Goal: Task Accomplishment & Management: Complete application form

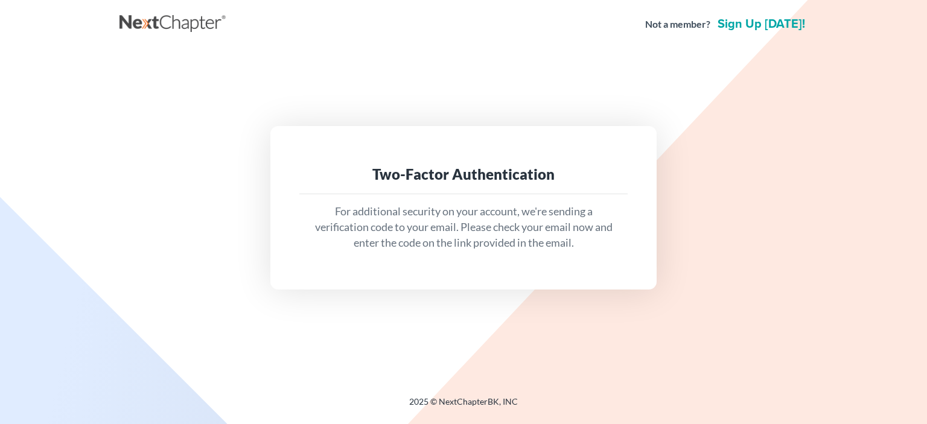
click at [555, 222] on p "For additional security on your account, we're sending a verification code to y…" at bounding box center [463, 227] width 309 height 46
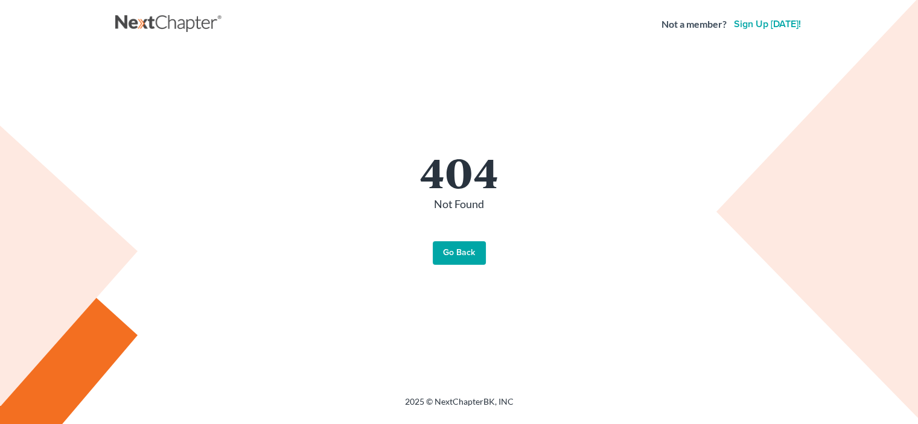
click at [472, 245] on link "Go Back" at bounding box center [459, 253] width 53 height 24
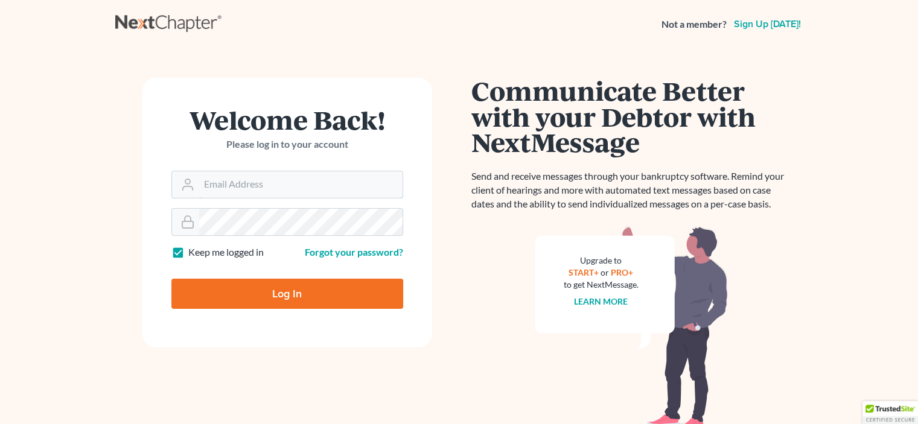
type input "pimmsno1@aol.com"
click at [299, 299] on input "Log In" at bounding box center [287, 294] width 232 height 30
type input "Thinking..."
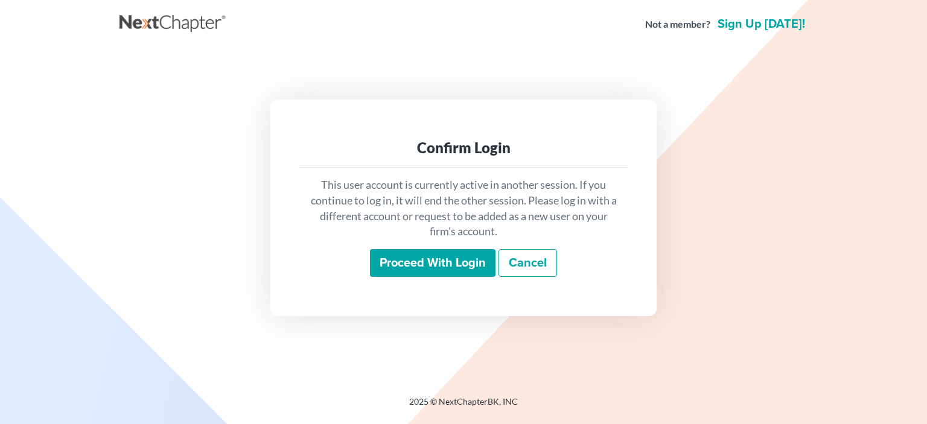
click at [444, 260] on input "Proceed with login" at bounding box center [433, 263] width 126 height 28
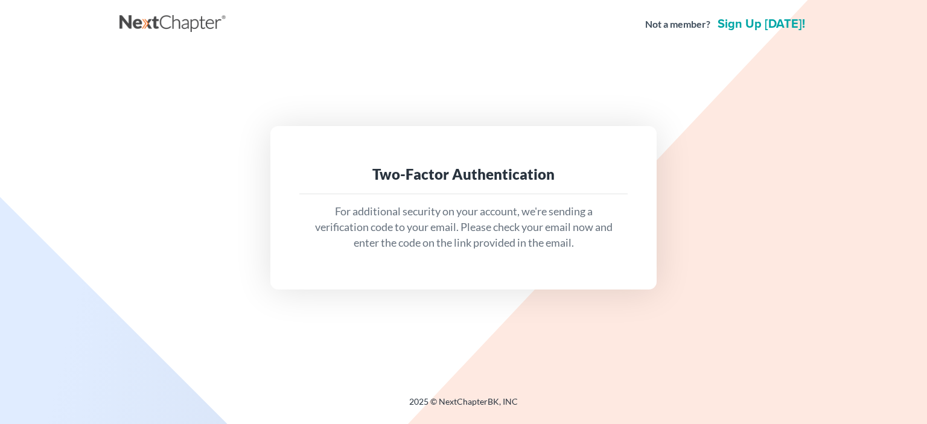
click at [448, 271] on div "Two-Factor Authentication For additional security on your account, we're sendin…" at bounding box center [463, 207] width 386 height 163
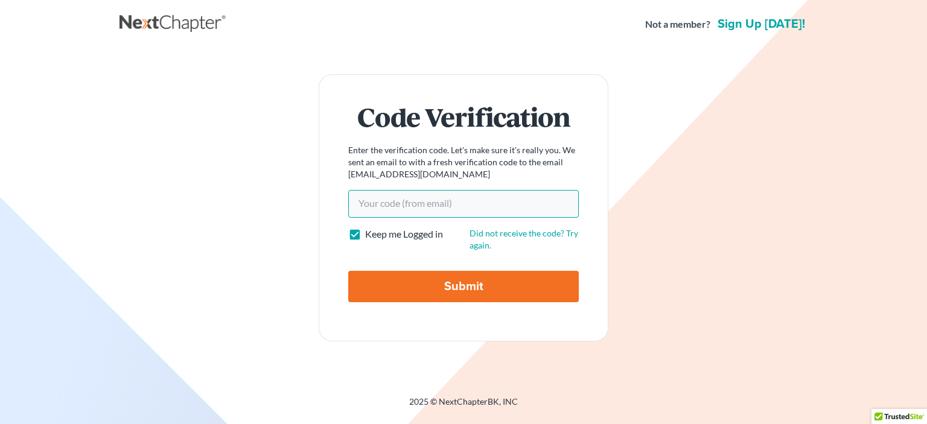
paste input "22a5e3"
type input "22a5e3"
click at [465, 283] on input "Submit" at bounding box center [463, 286] width 231 height 31
type input "Thinking..."
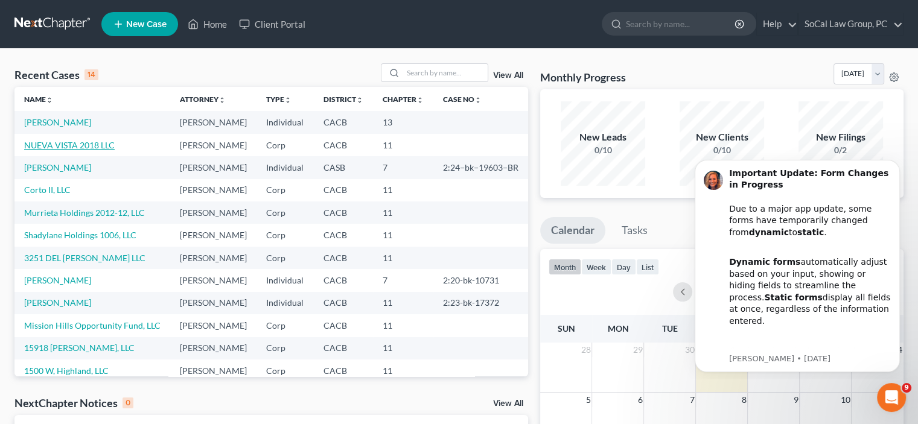
click at [68, 150] on link "NUEVA VISTA 2018 LLC" at bounding box center [69, 145] width 91 height 10
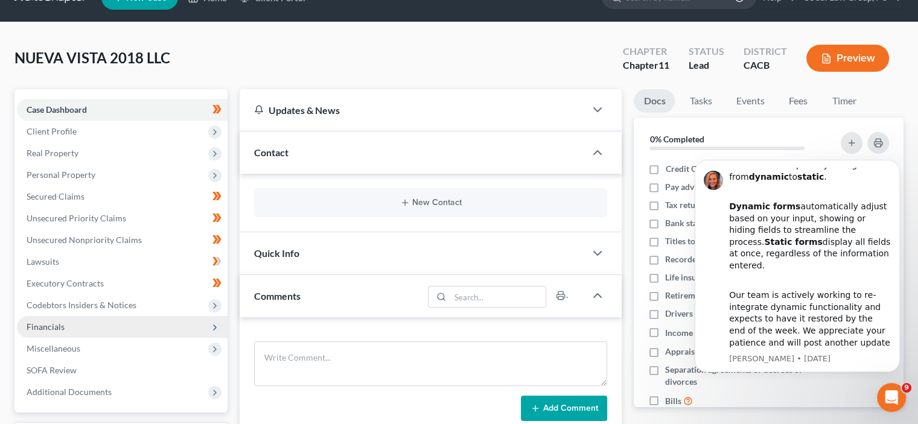
scroll to position [60, 0]
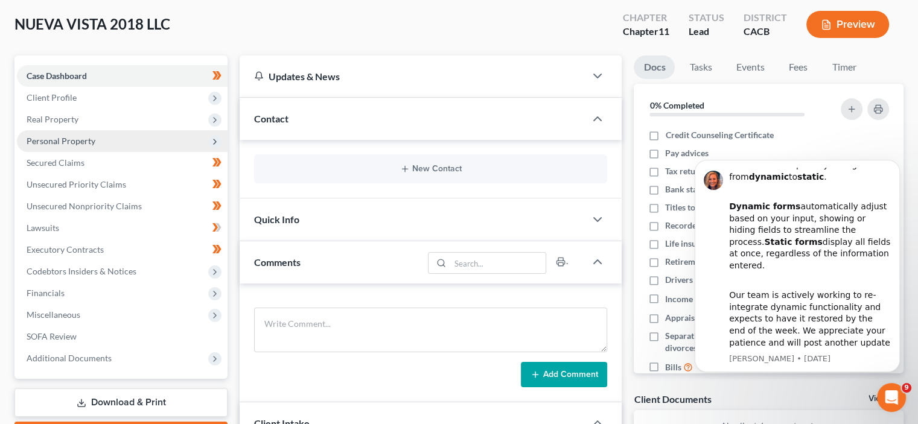
click at [94, 141] on span "Personal Property" at bounding box center [61, 141] width 69 height 10
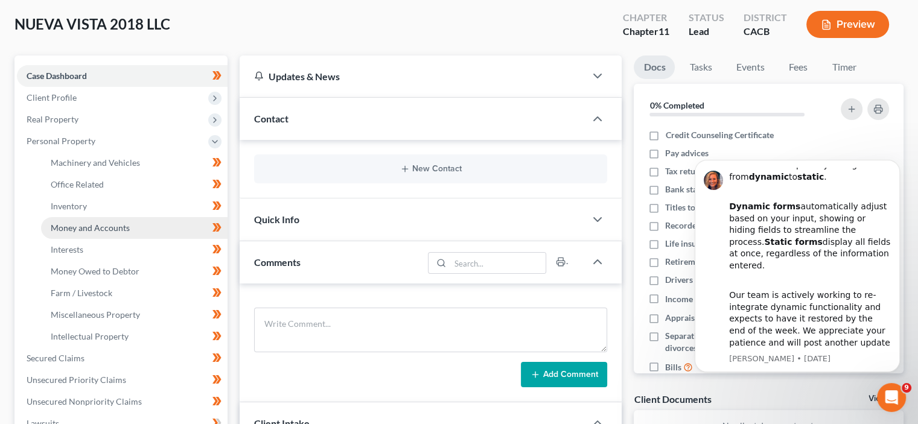
click at [159, 224] on link "Money and Accounts" at bounding box center [134, 228] width 186 height 22
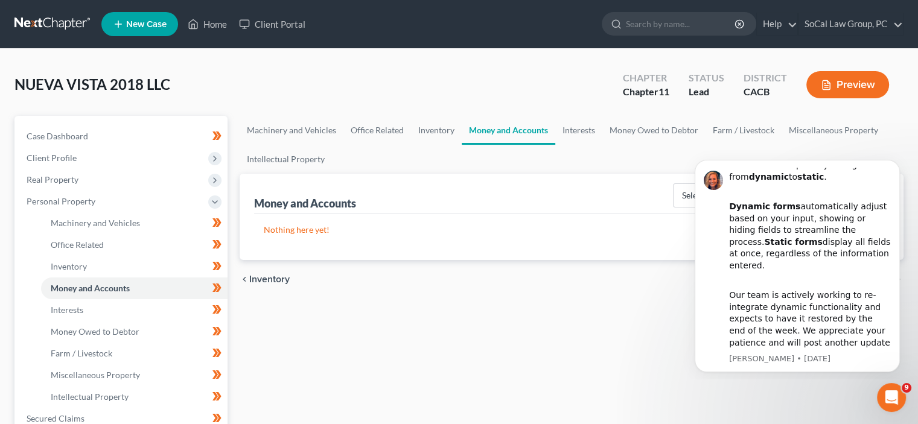
drag, startPoint x: 895, startPoint y: 161, endPoint x: 895, endPoint y: 168, distance: 7.2
click at [895, 162] on icon "Dismiss notification" at bounding box center [896, 163] width 5 height 5
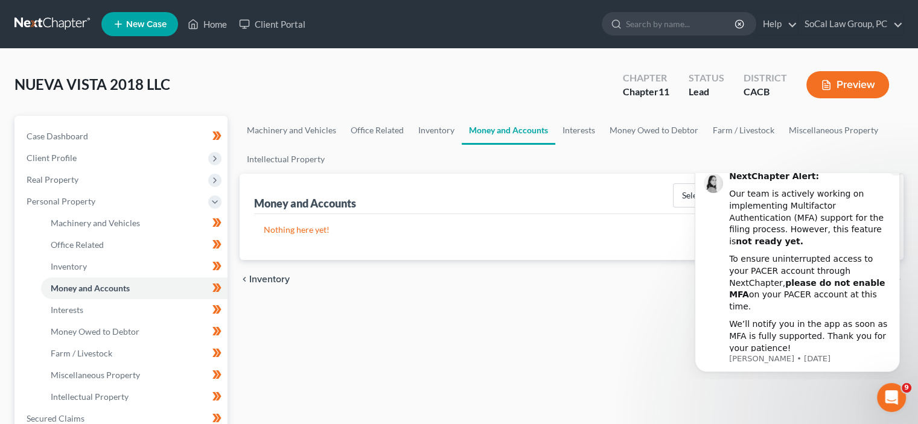
click at [897, 170] on icon "Dismiss notification" at bounding box center [896, 166] width 7 height 7
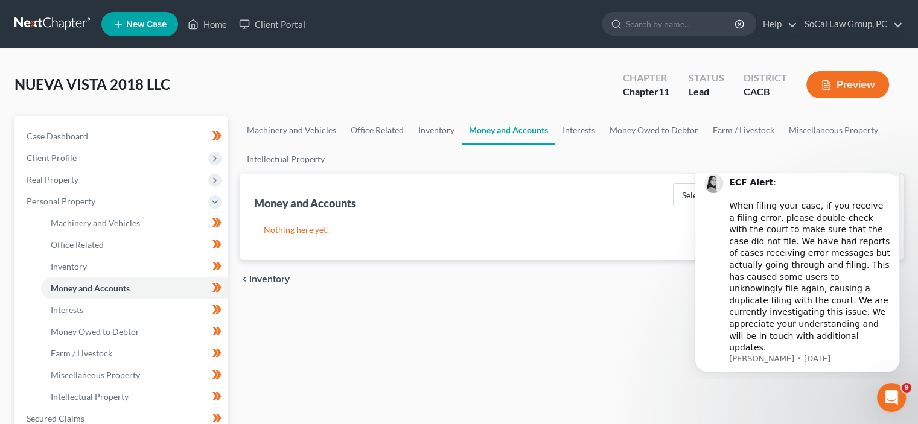
click at [897, 170] on icon "Dismiss notification" at bounding box center [896, 166] width 7 height 7
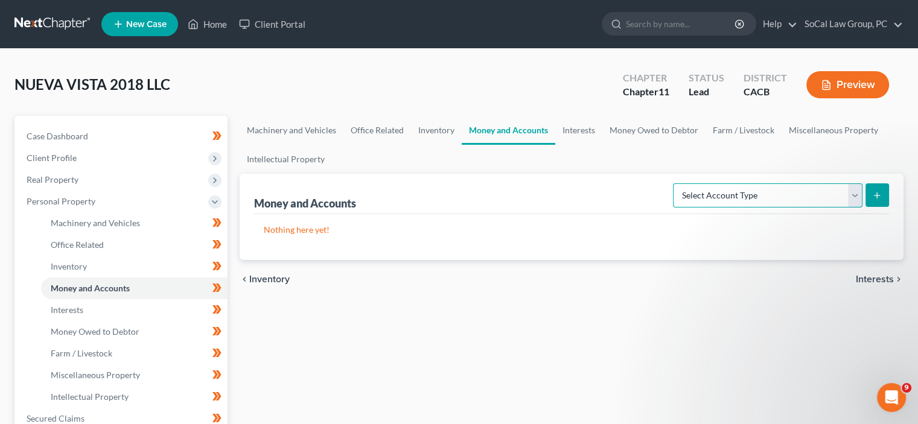
click at [854, 195] on select "Select Account Type Brokerage (A/B: 3, SOFA: 18) Cash on Hand (A/B: 2) Certific…" at bounding box center [767, 195] width 189 height 24
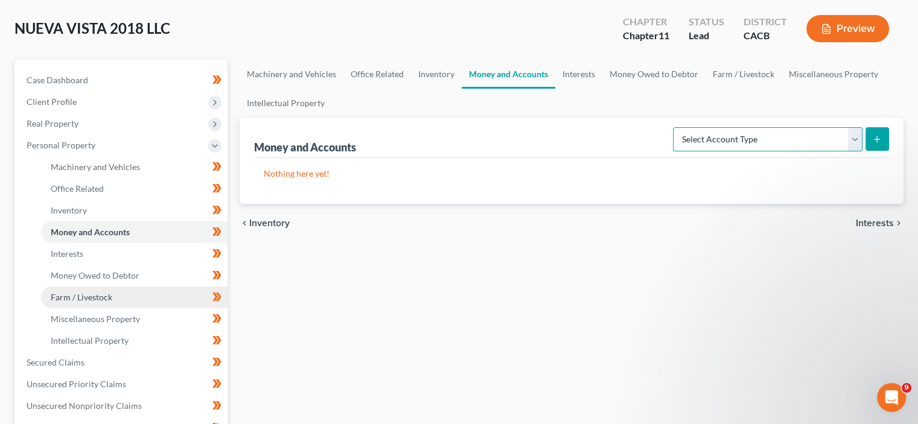
scroll to position [60, 0]
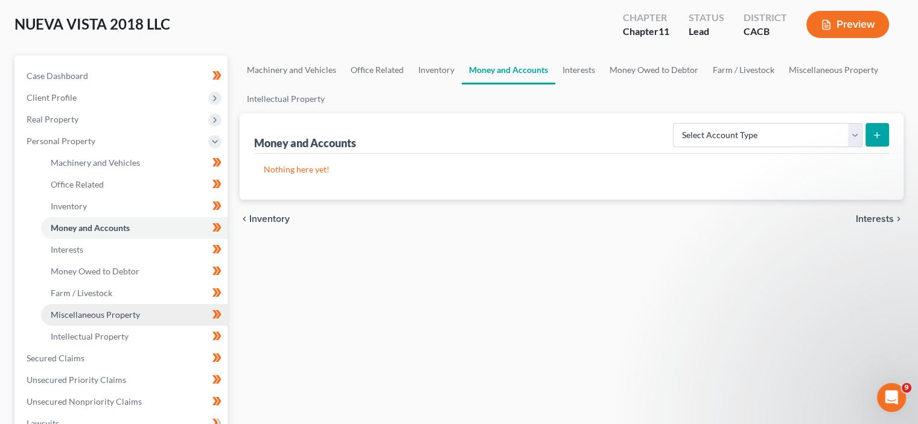
click at [171, 310] on link "Miscellaneous Property" at bounding box center [134, 315] width 186 height 22
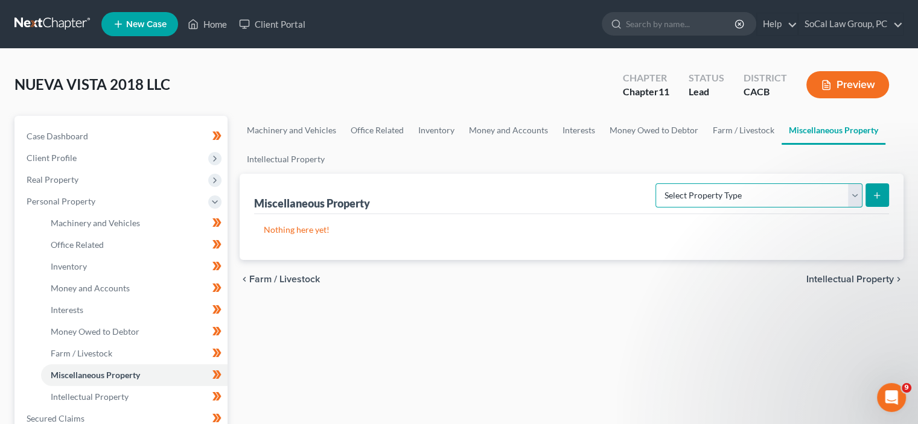
click at [857, 193] on select "Select Property Type Assigned for Creditor Benefit [DATE] (SOFA: 8) Assigned to…" at bounding box center [758, 195] width 207 height 24
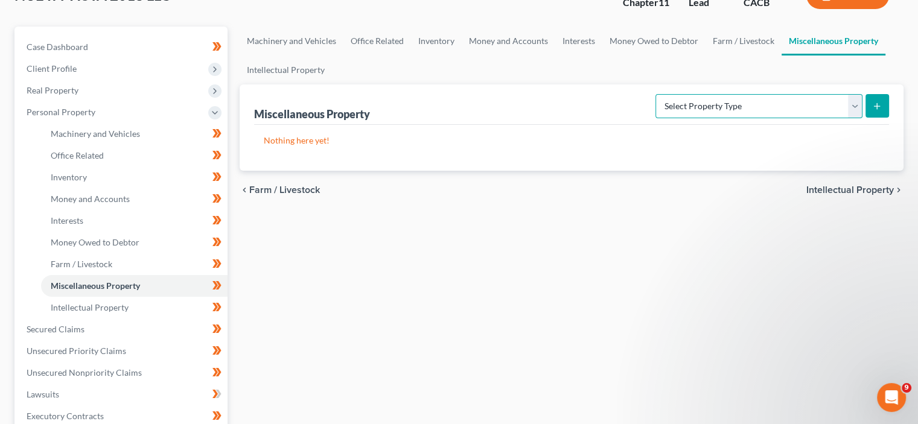
scroll to position [121, 0]
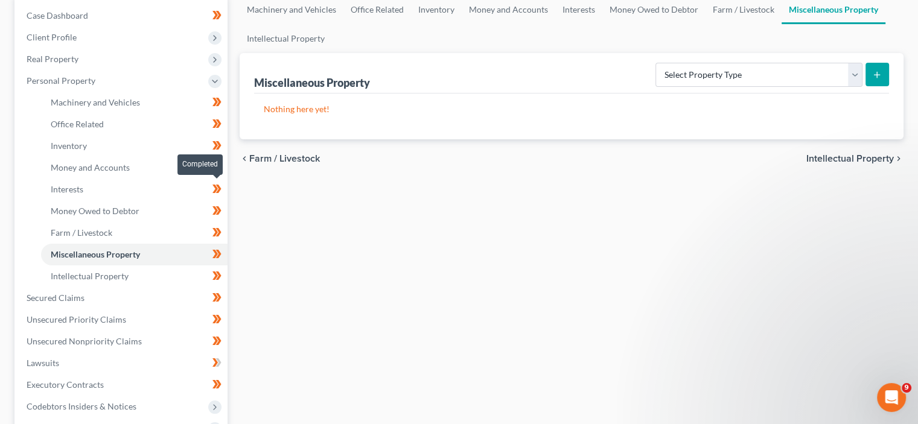
click at [210, 188] on span at bounding box center [216, 191] width 21 height 18
click at [215, 188] on icon at bounding box center [216, 189] width 9 height 15
click at [215, 188] on icon at bounding box center [214, 189] width 5 height 8
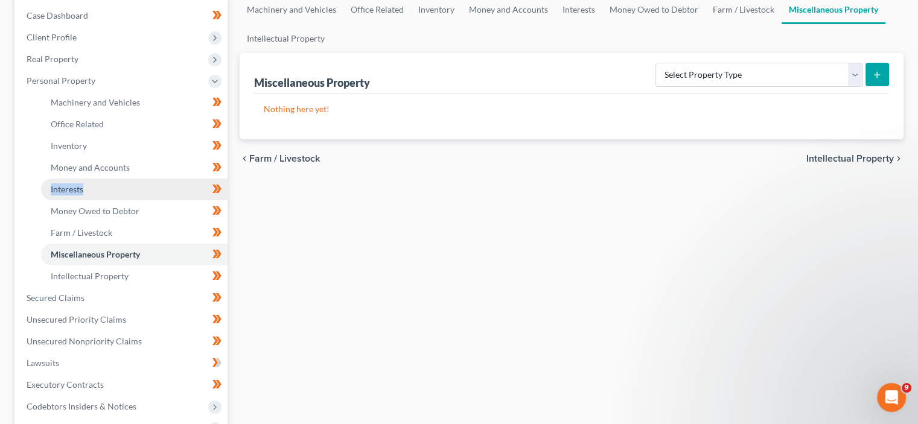
click at [113, 190] on link "Interests" at bounding box center [134, 190] width 186 height 22
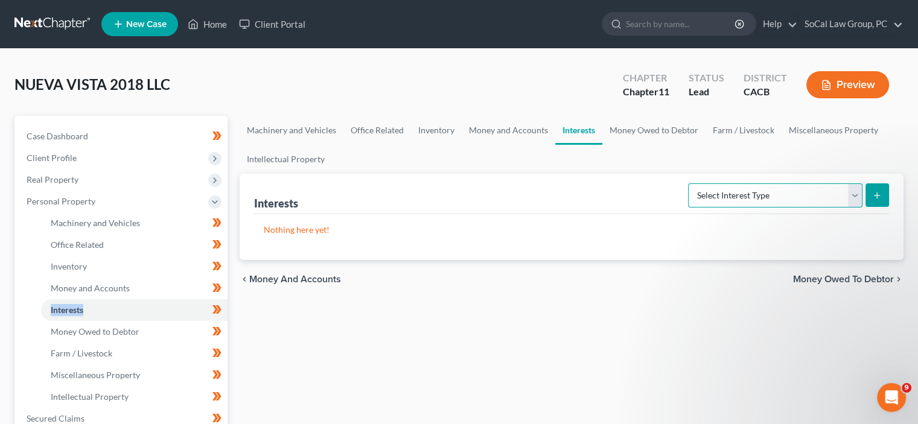
click at [854, 196] on select "Select Interest Type Bond (A/B: 16) Incorporated Business (A/B: 15) Insurance P…" at bounding box center [775, 195] width 174 height 24
select select "insurance_plans_or_annuities"
click at [690, 183] on select "Select Interest Type Bond (A/B: 16) Incorporated Business (A/B: 15) Insurance P…" at bounding box center [775, 195] width 174 height 24
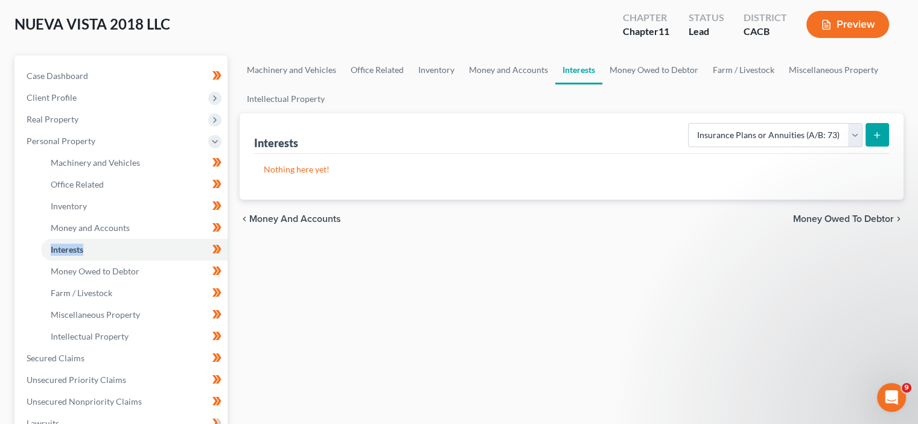
click at [883, 133] on button "submit" at bounding box center [877, 135] width 24 height 24
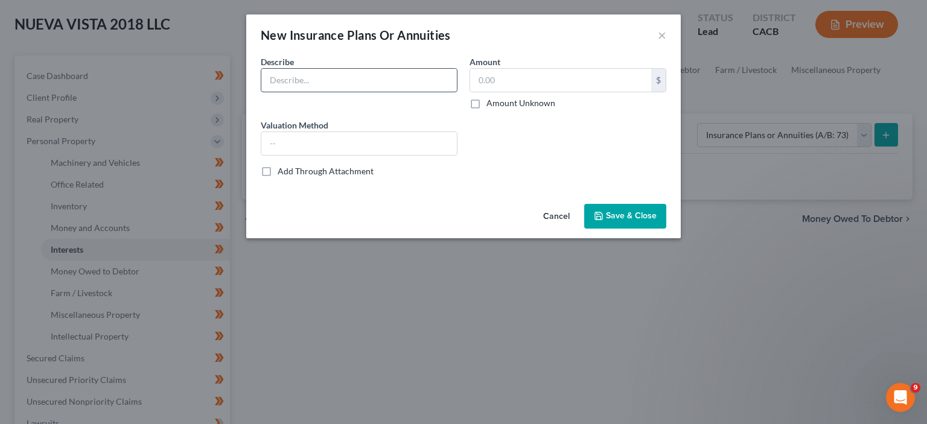
click at [337, 78] on input "text" at bounding box center [359, 80] width 196 height 23
type input "Property Liability Insurance"
click at [553, 79] on input "text" at bounding box center [560, 80] width 181 height 23
click at [553, 84] on input "0" at bounding box center [560, 80] width 181 height 23
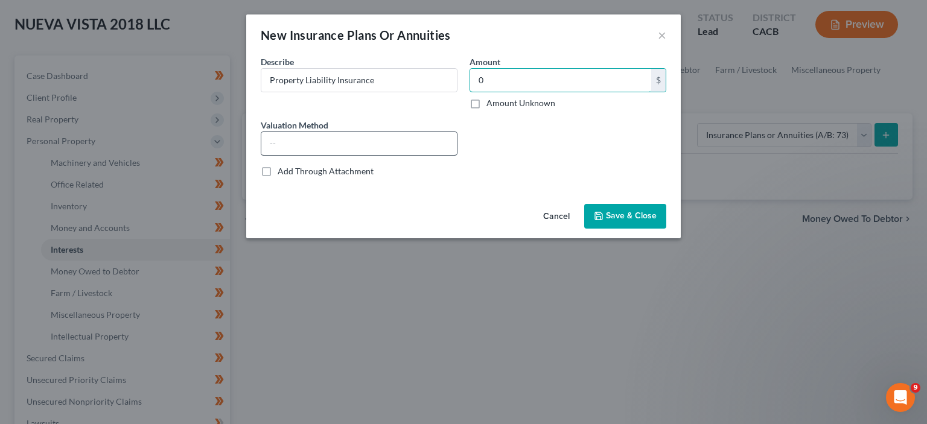
type input "0"
click at [377, 139] on input "text" at bounding box center [359, 143] width 196 height 23
type input "c"
type input "Cash Value"
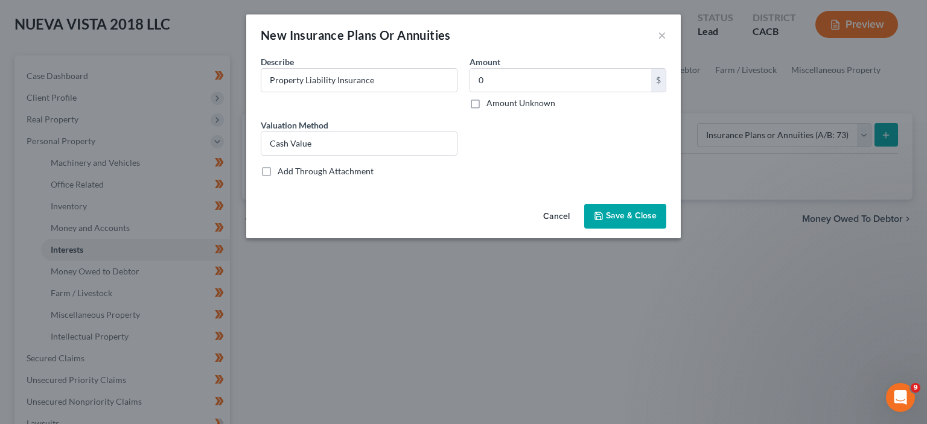
click at [623, 217] on span "Save & Close" at bounding box center [631, 216] width 51 height 10
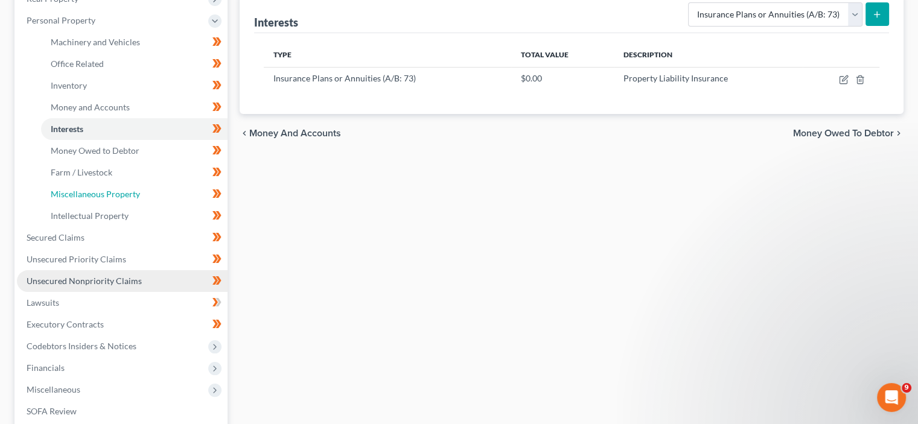
scroll to position [241, 0]
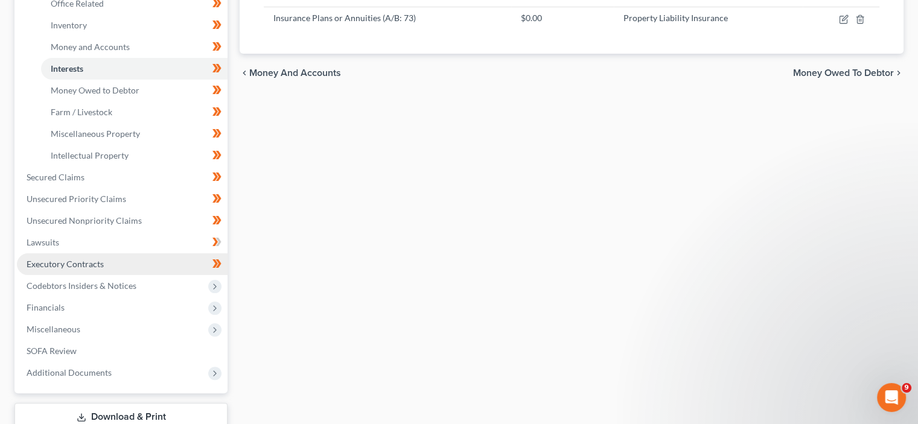
click at [116, 256] on link "Executory Contracts" at bounding box center [122, 264] width 211 height 22
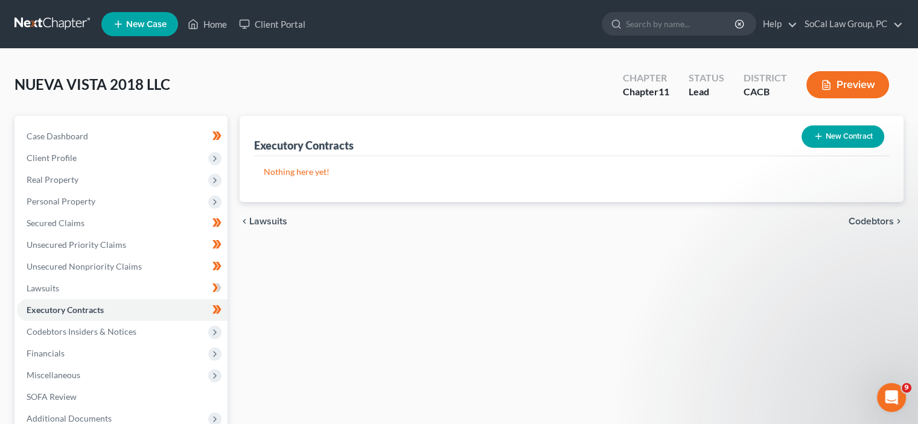
click at [829, 135] on button "New Contract" at bounding box center [842, 137] width 83 height 22
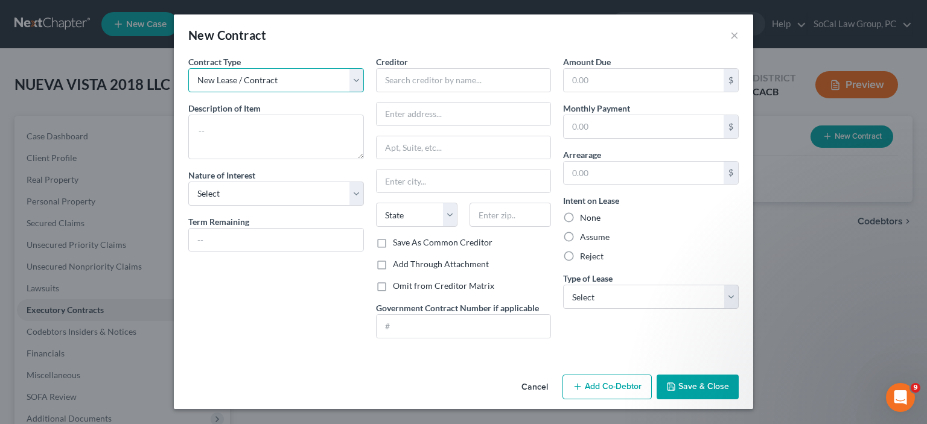
click at [357, 77] on select "New Lease / Contract New Timeshare" at bounding box center [276, 80] width 176 height 24
click at [358, 77] on select "New Lease / Contract New Timeshare" at bounding box center [276, 80] width 176 height 24
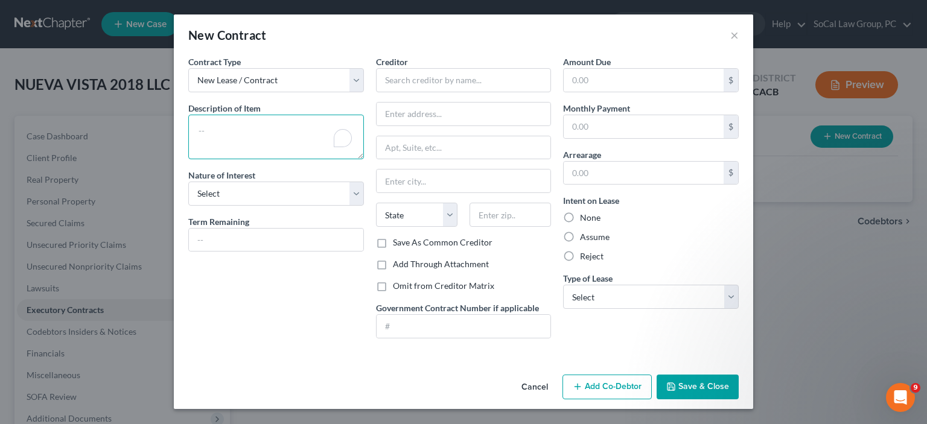
click at [331, 142] on textarea "To enrich screen reader interactions, please activate Accessibility in Grammarl…" at bounding box center [276, 137] width 176 height 45
type textarea "Liability Insurance"
click at [355, 188] on select "Select Purchaser Agent Lessor Lessee" at bounding box center [276, 194] width 176 height 24
select select "0"
click at [188, 182] on select "Select Purchaser Agent Lessor Lessee" at bounding box center [276, 194] width 176 height 24
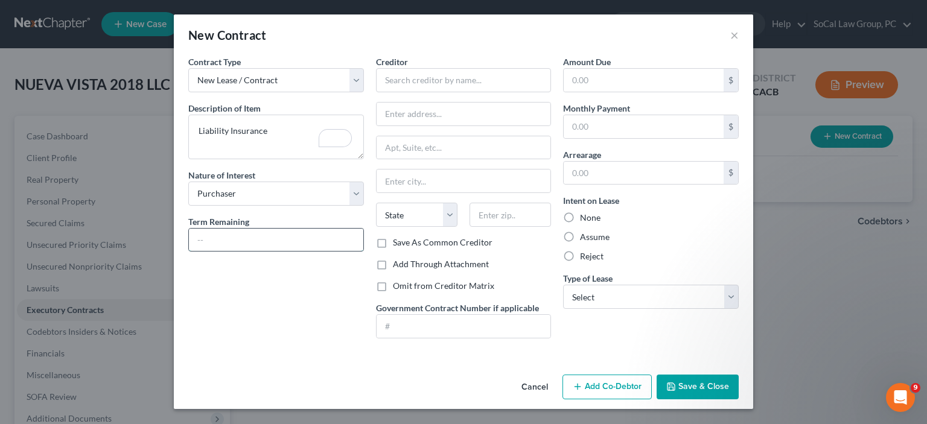
click at [334, 237] on input "text" at bounding box center [276, 240] width 174 height 23
type input "5 Months"
click at [487, 81] on input "text" at bounding box center [464, 80] width 176 height 24
click at [270, 127] on textarea "Liability Insurance" at bounding box center [276, 137] width 176 height 45
type textarea "Liability Insurance on Real Property"
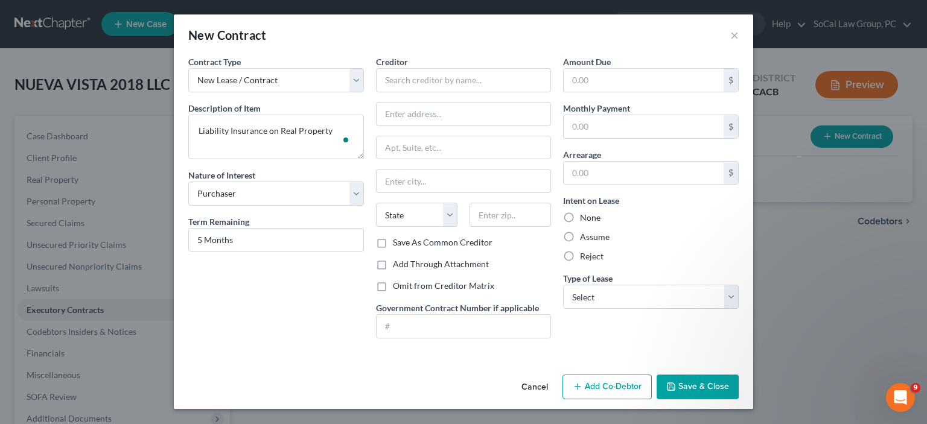
click at [580, 241] on label "Assume" at bounding box center [595, 237] width 30 height 12
click at [585, 239] on input "Assume" at bounding box center [589, 235] width 8 height 8
radio input "true"
click at [671, 290] on select "Select Real Estate Car Other" at bounding box center [651, 297] width 176 height 24
select select "2"
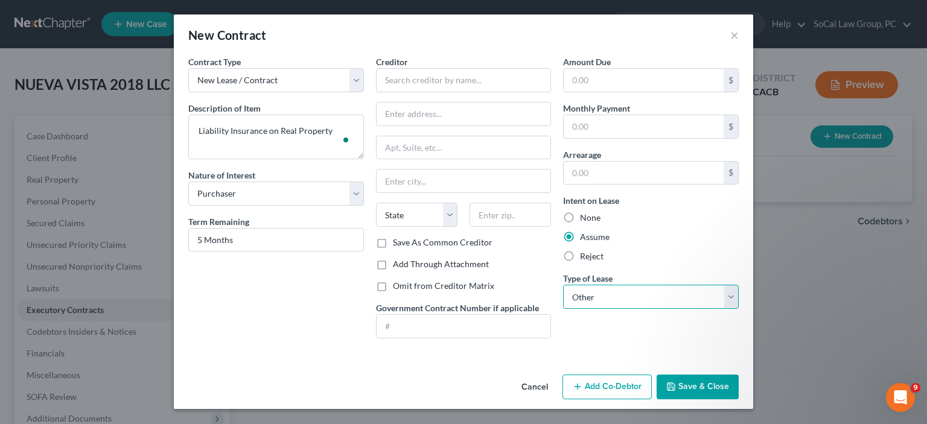
click at [563, 285] on select "Select Real Estate Car Other" at bounding box center [651, 297] width 176 height 24
click at [690, 387] on button "Save & Close" at bounding box center [698, 387] width 82 height 25
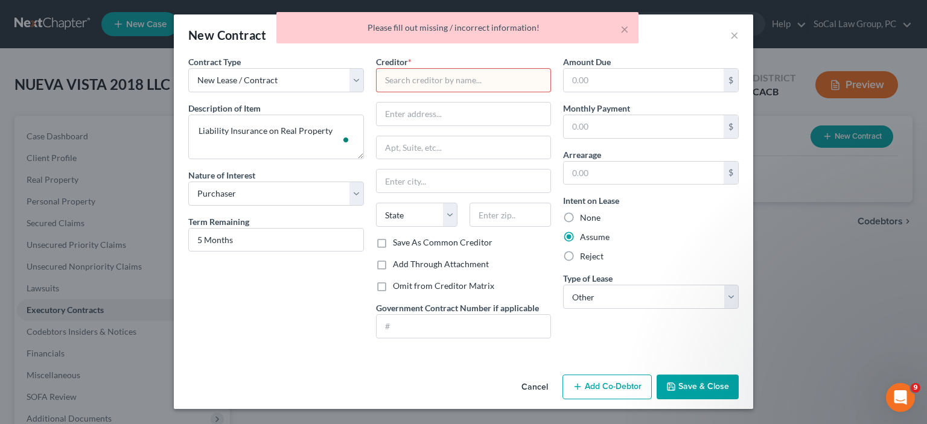
click at [466, 87] on input "text" at bounding box center [464, 80] width 176 height 24
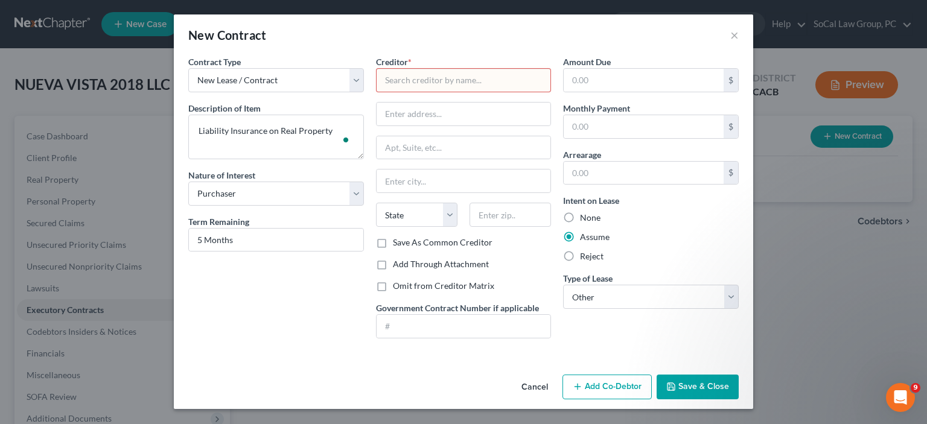
click at [444, 72] on input "text" at bounding box center [464, 80] width 176 height 24
type input "Lake Insurance Agency"
click at [701, 388] on button "Save & Close" at bounding box center [698, 387] width 82 height 25
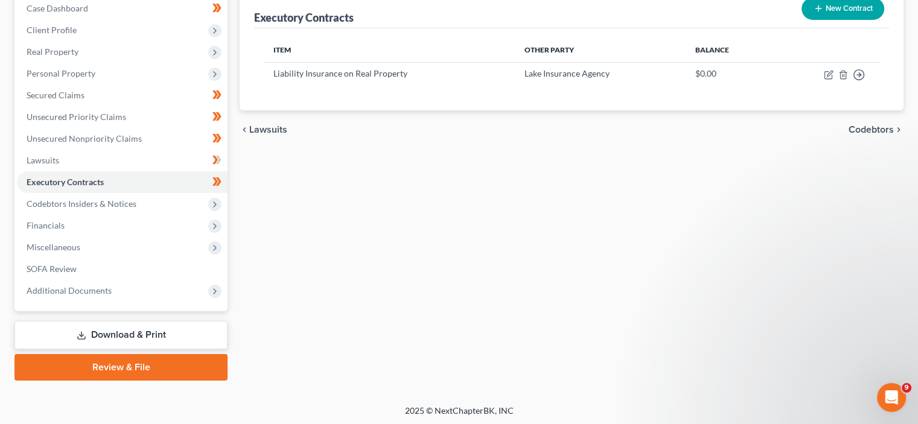
scroll to position [129, 0]
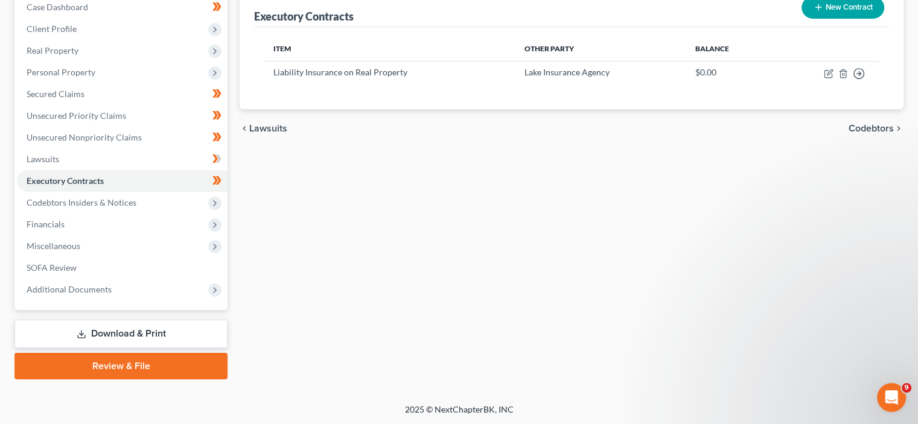
click at [159, 334] on link "Download & Print" at bounding box center [120, 334] width 213 height 28
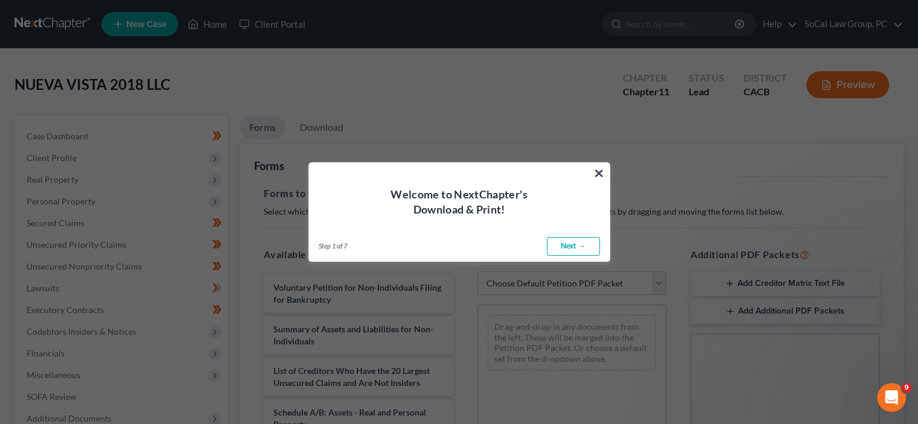
click at [585, 246] on link "Next →" at bounding box center [573, 246] width 53 height 19
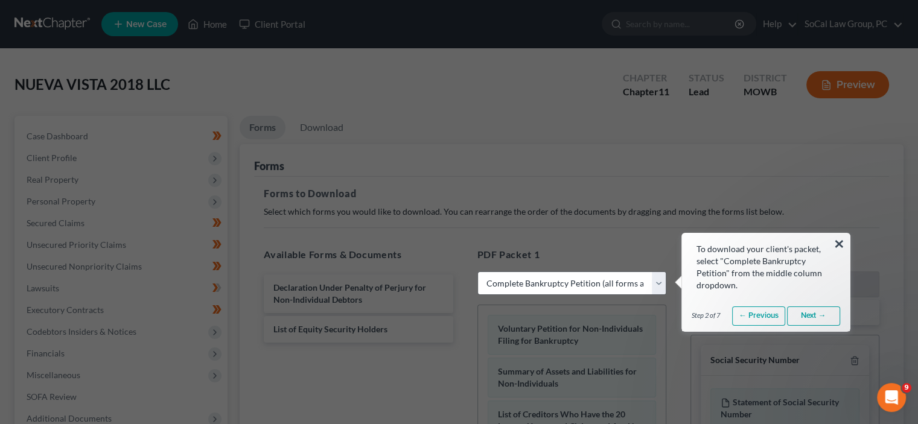
click at [832, 318] on link "Next →" at bounding box center [813, 316] width 53 height 19
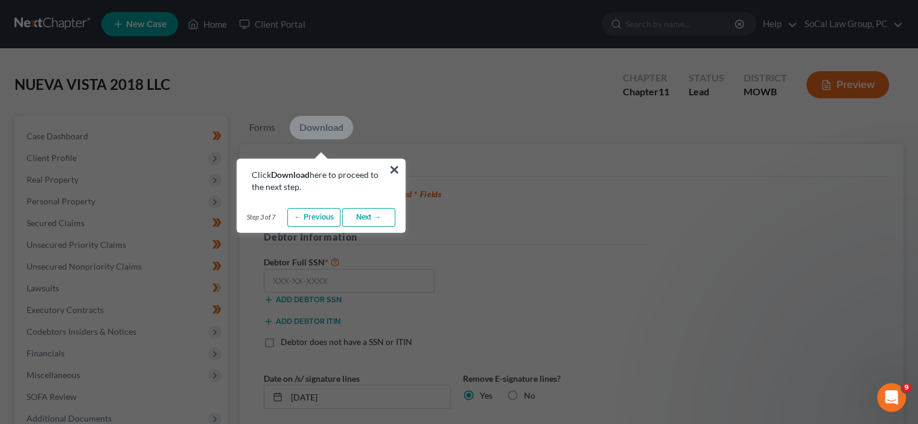
click at [354, 217] on link "Next →" at bounding box center [368, 217] width 53 height 19
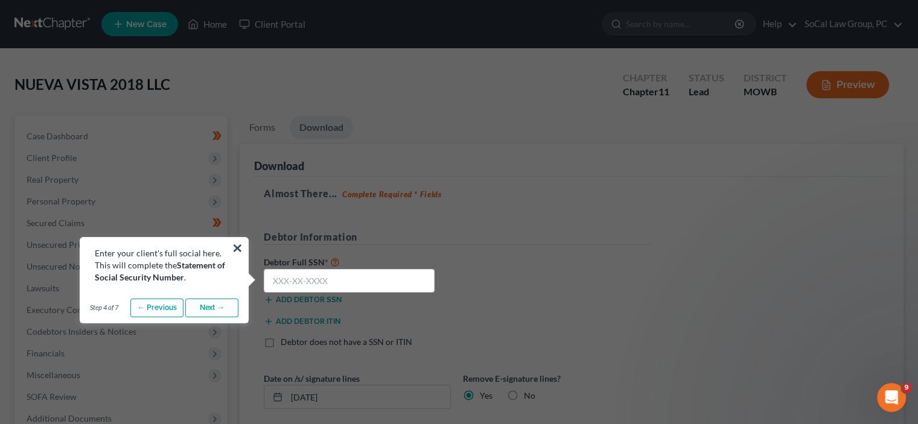
click at [221, 308] on link "Next →" at bounding box center [211, 308] width 53 height 19
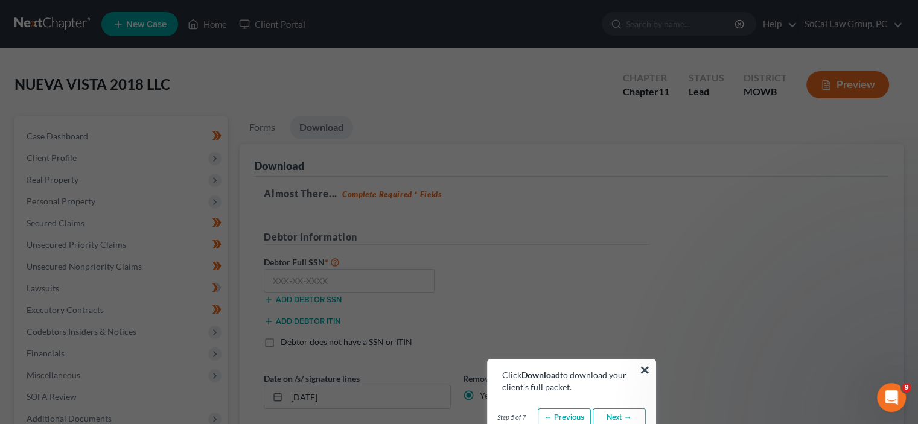
click at [625, 414] on link "Next →" at bounding box center [619, 418] width 53 height 19
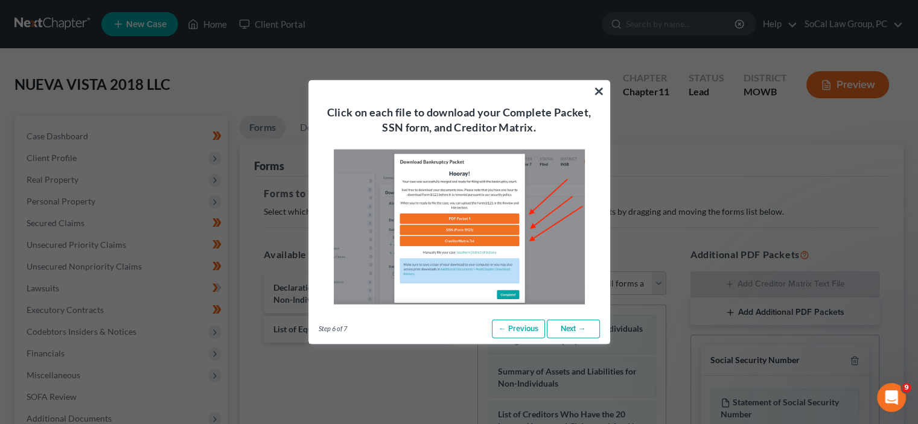
click at [582, 330] on link "Next →" at bounding box center [573, 328] width 53 height 19
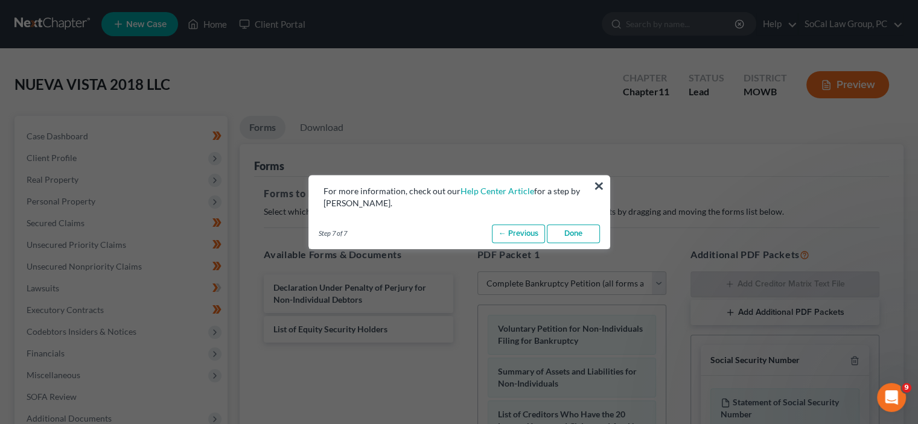
click at [575, 234] on link "Done" at bounding box center [573, 233] width 53 height 19
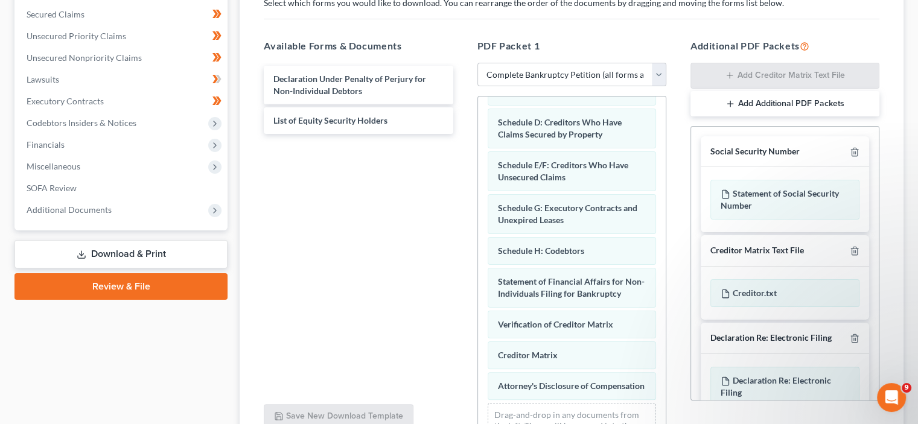
scroll to position [241, 0]
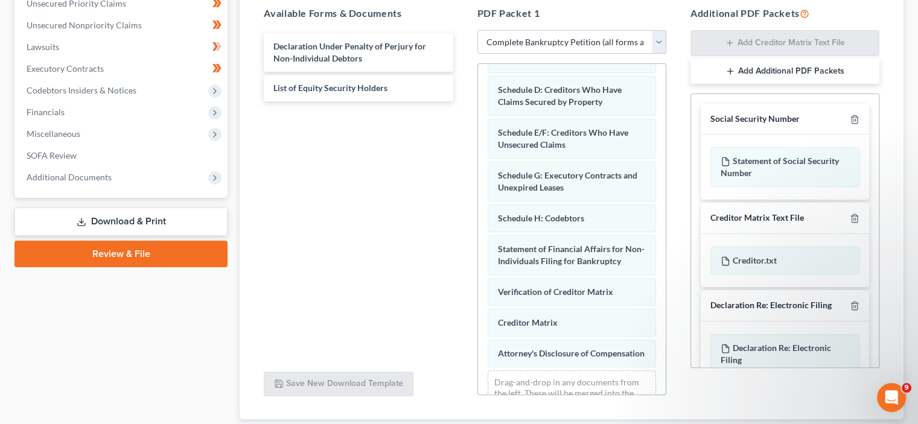
click at [654, 37] on select "Choose Default Petition PDF Packet Complete Bankruptcy Petition (all forms and …" at bounding box center [571, 42] width 189 height 24
select select "2"
click at [477, 30] on select "Choose Default Petition PDF Packet Complete Bankruptcy Petition (all forms and …" at bounding box center [571, 42] width 189 height 24
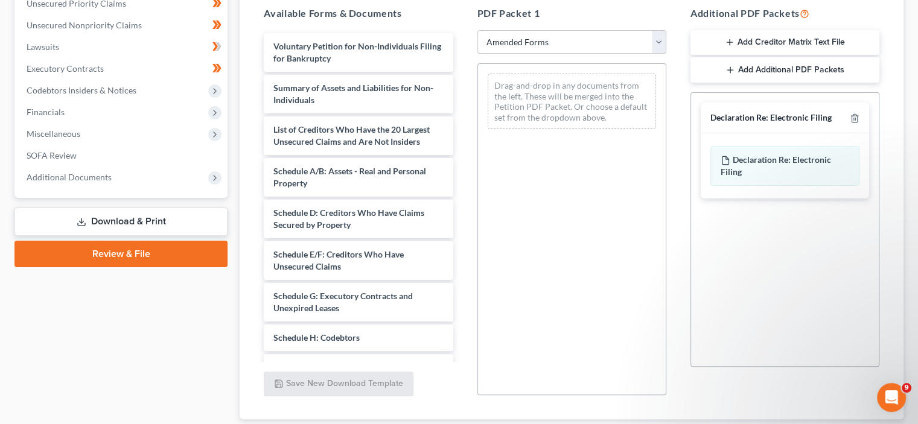
scroll to position [0, 0]
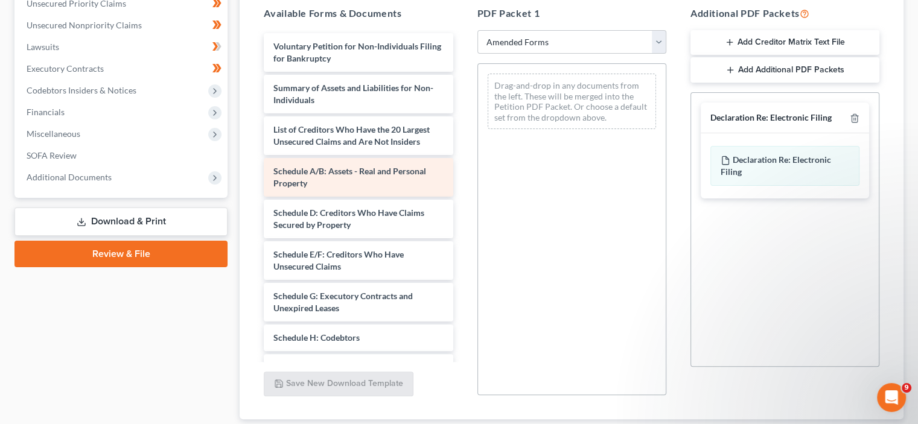
click at [384, 176] on div "Schedule A/B: Assets - Real and Personal Property" at bounding box center [358, 177] width 189 height 39
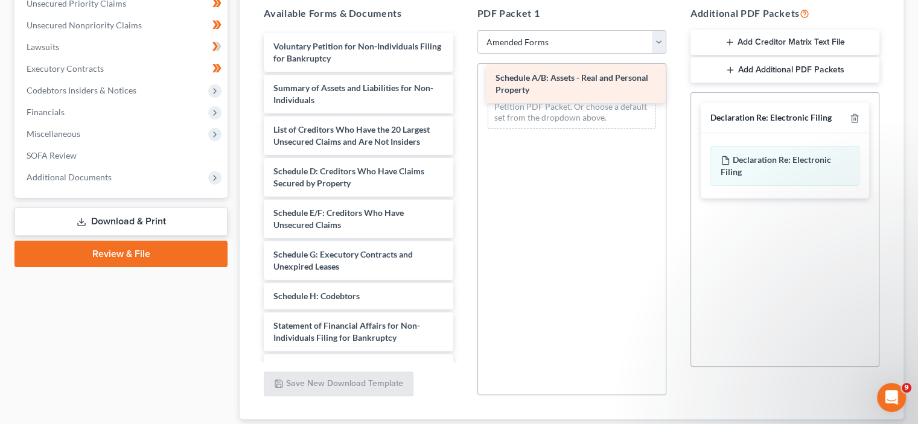
drag, startPoint x: 384, startPoint y: 176, endPoint x: 606, endPoint y: 83, distance: 240.5
click at [462, 83] on div "Schedule A/B: Assets - Real and Personal Property Voluntary Petition for Non-In…" at bounding box center [358, 272] width 208 height 478
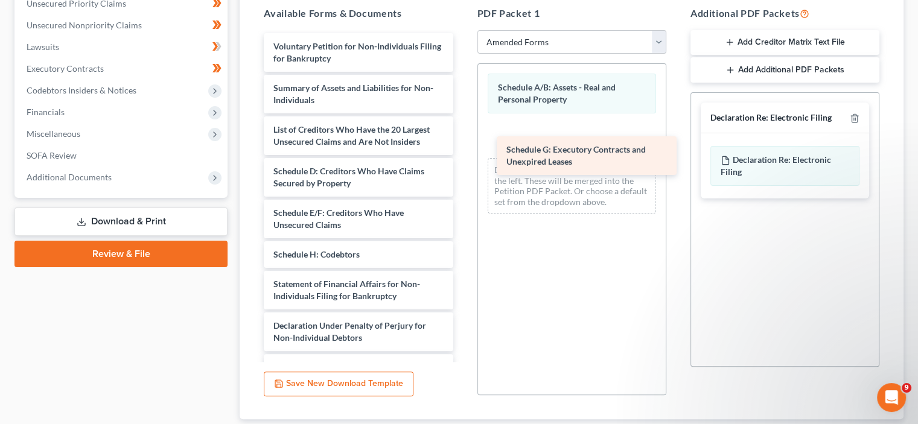
drag, startPoint x: 334, startPoint y: 259, endPoint x: 567, endPoint y: 154, distance: 255.7
click at [462, 154] on div "Schedule G: Executory Contracts and Unexpired Leases Voluntary Petition for Non…" at bounding box center [358, 251] width 208 height 436
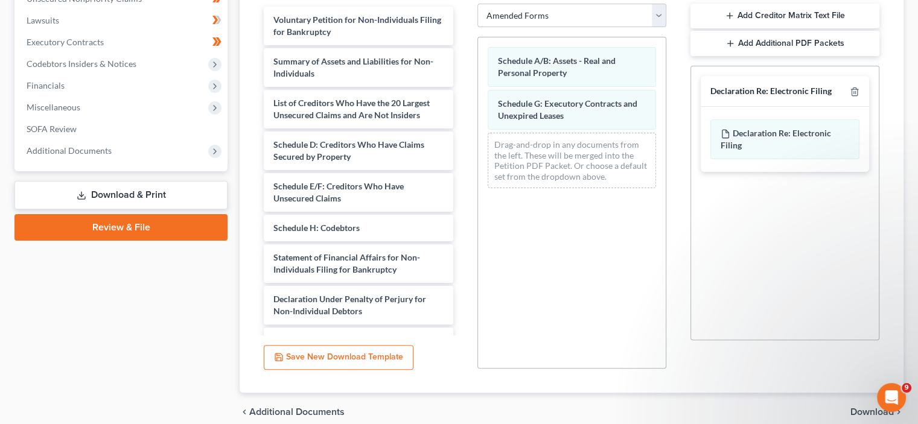
scroll to position [320, 0]
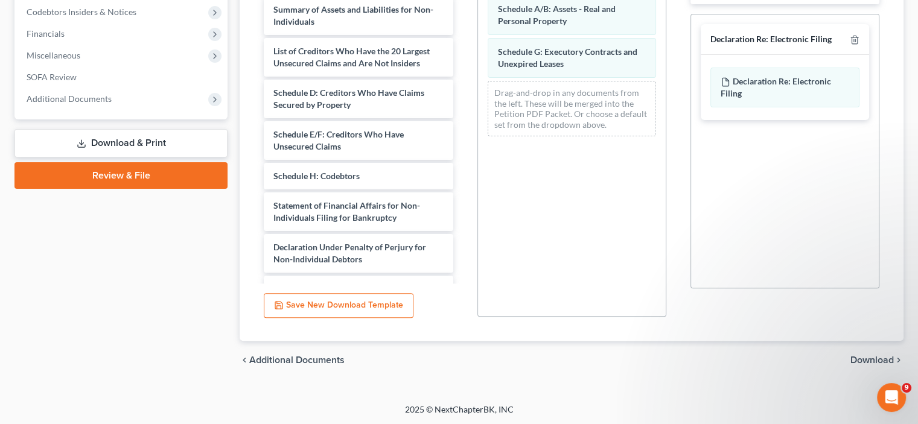
click at [876, 358] on span "Download" at bounding box center [871, 360] width 43 height 10
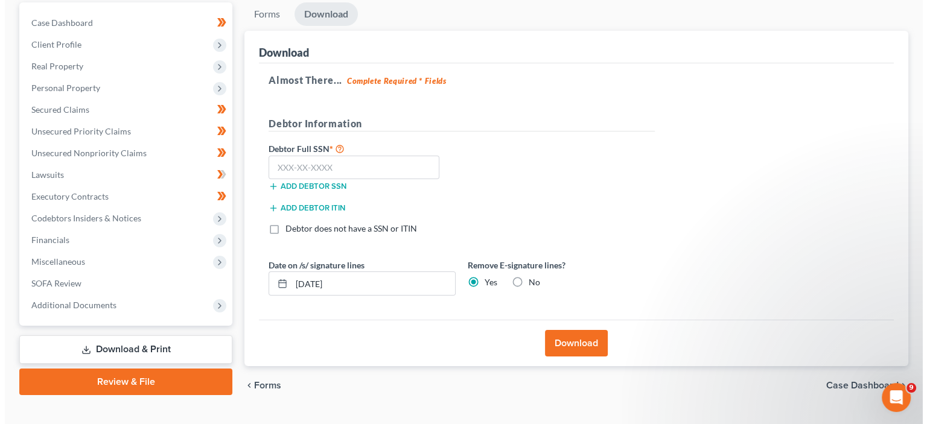
scroll to position [139, 0]
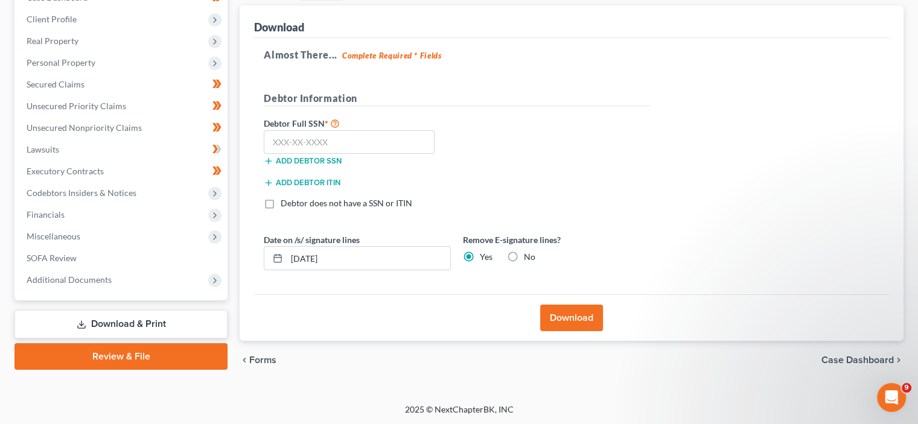
click at [287, 183] on button "Add debtor ITIN" at bounding box center [302, 183] width 77 height 10
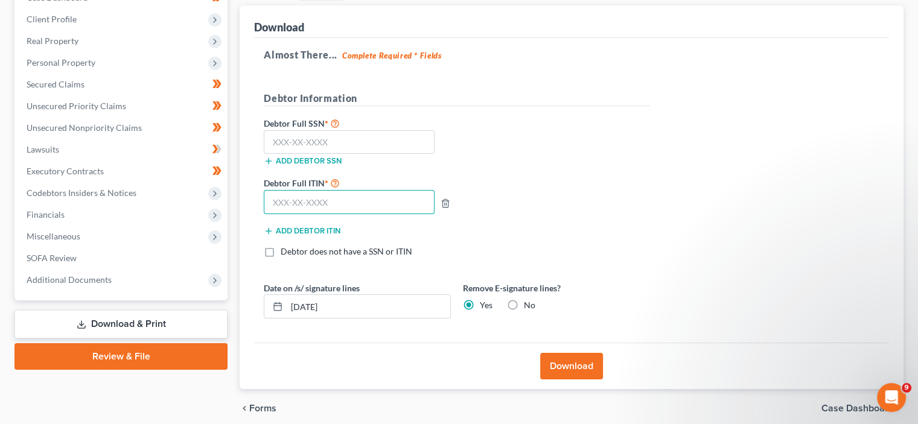
click at [350, 200] on input "text" at bounding box center [349, 202] width 171 height 24
click at [344, 198] on input "text" at bounding box center [349, 202] width 171 height 24
drag, startPoint x: 337, startPoint y: 204, endPoint x: 240, endPoint y: 205, distance: 96.6
click at [240, 205] on div "Download Almost There... Complete Required * Fields Debtor Information Debtor F…" at bounding box center [572, 197] width 664 height 384
type input "994-54-8301"
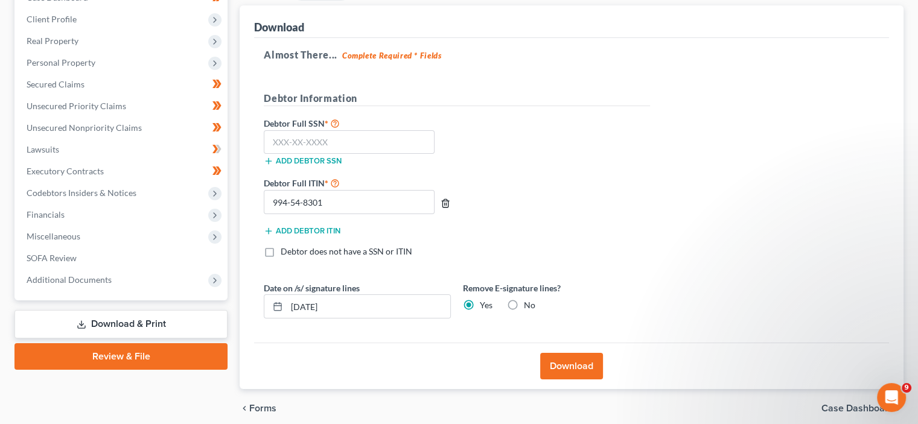
click at [447, 200] on icon "button" at bounding box center [444, 203] width 5 height 8
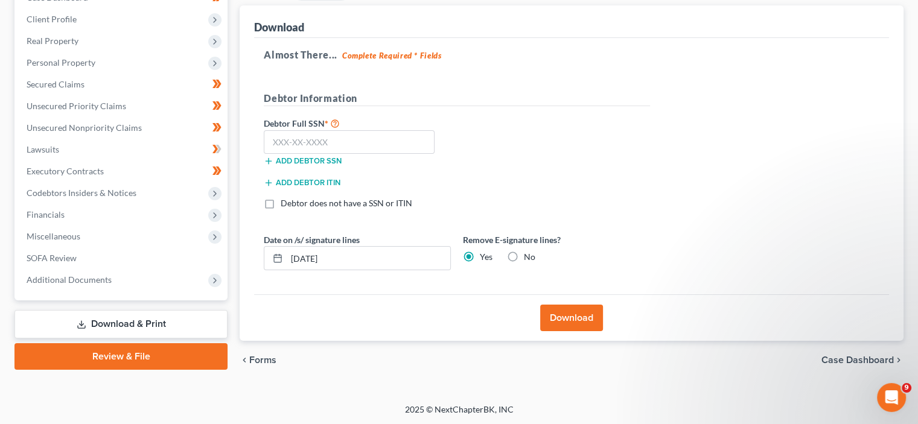
click at [577, 316] on button "Download" at bounding box center [571, 318] width 63 height 27
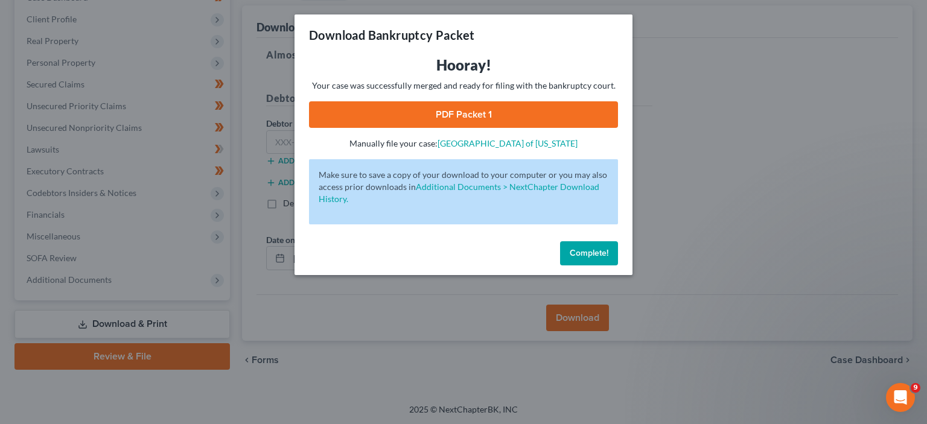
click at [482, 116] on link "PDF Packet 1" at bounding box center [463, 114] width 309 height 27
